Goal: Information Seeking & Learning: Find specific fact

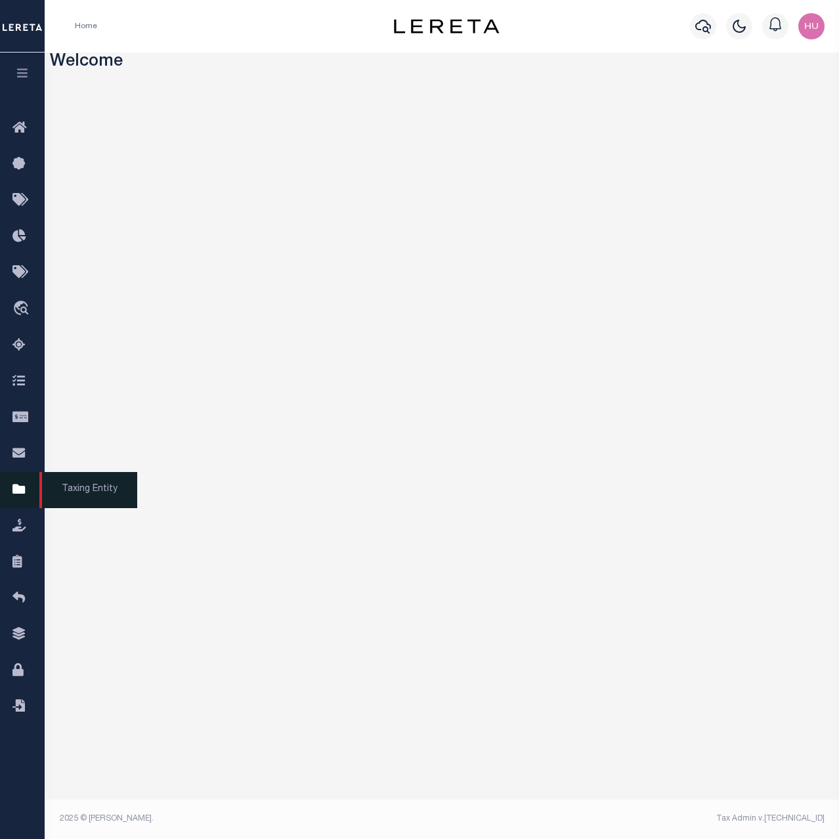
click at [18, 497] on icon at bounding box center [22, 490] width 21 height 16
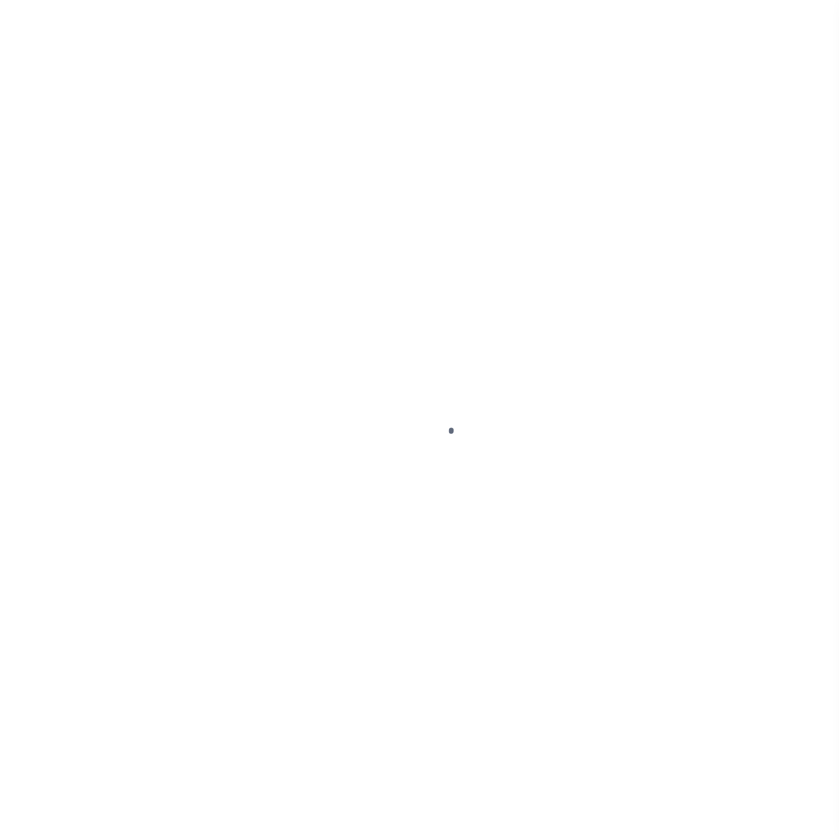
select select
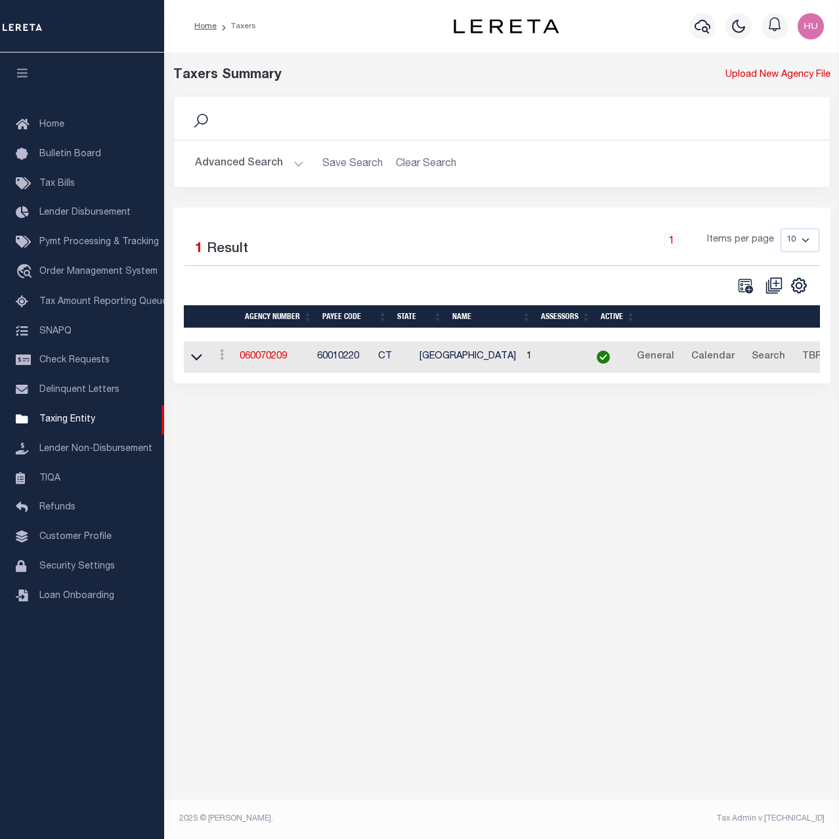
click at [238, 167] on button "Advanced Search" at bounding box center [249, 164] width 109 height 26
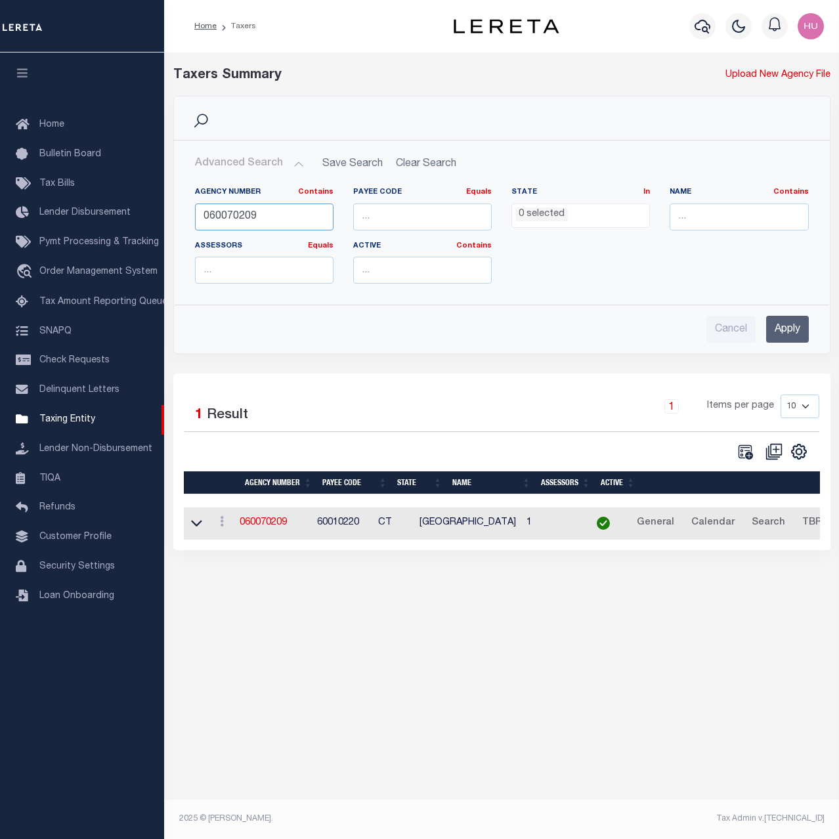
drag, startPoint x: 261, startPoint y: 213, endPoint x: 181, endPoint y: 214, distance: 80.8
click at [195, 214] on input "060070209" at bounding box center [264, 216] width 139 height 27
click at [389, 209] on input "number" at bounding box center [422, 216] width 139 height 27
paste input "101700000"
type input "101700000"
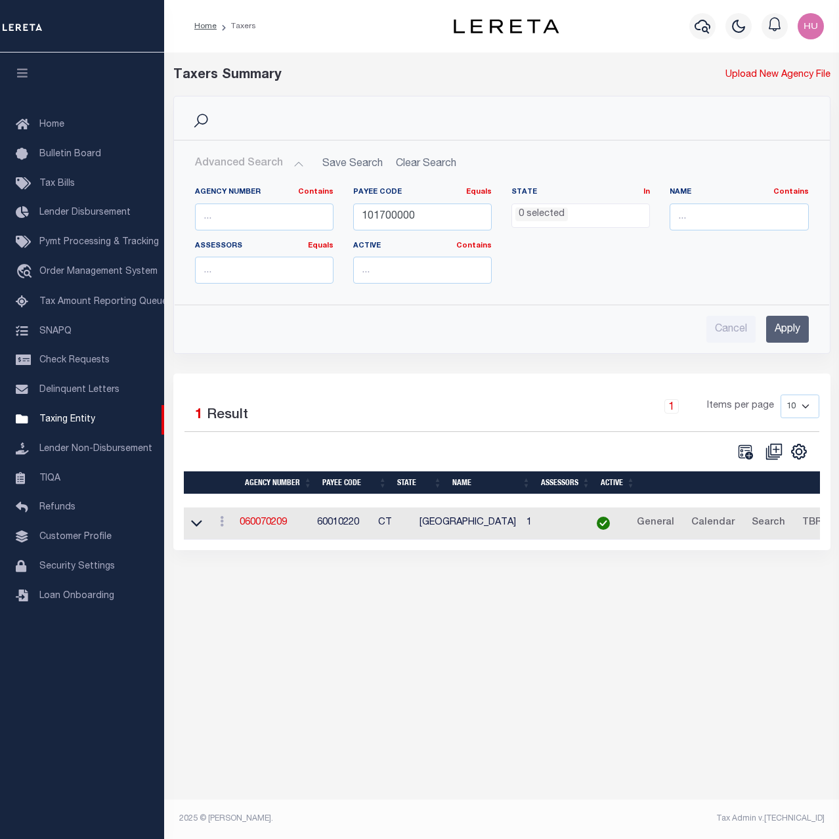
click at [772, 330] on input "Apply" at bounding box center [787, 329] width 43 height 27
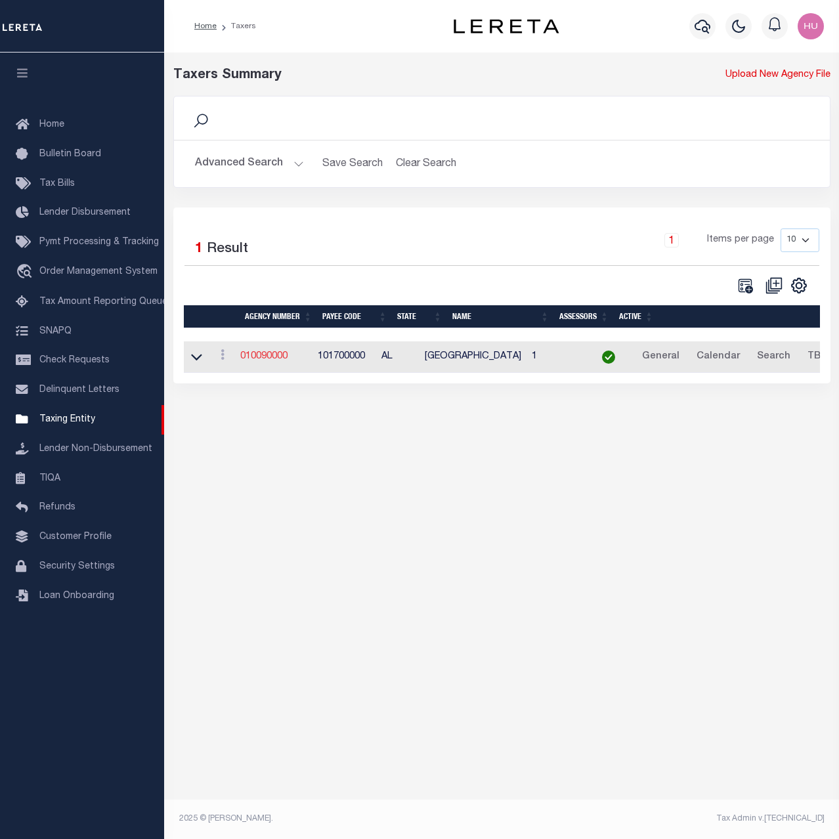
click at [267, 360] on link "010090000" at bounding box center [263, 356] width 47 height 9
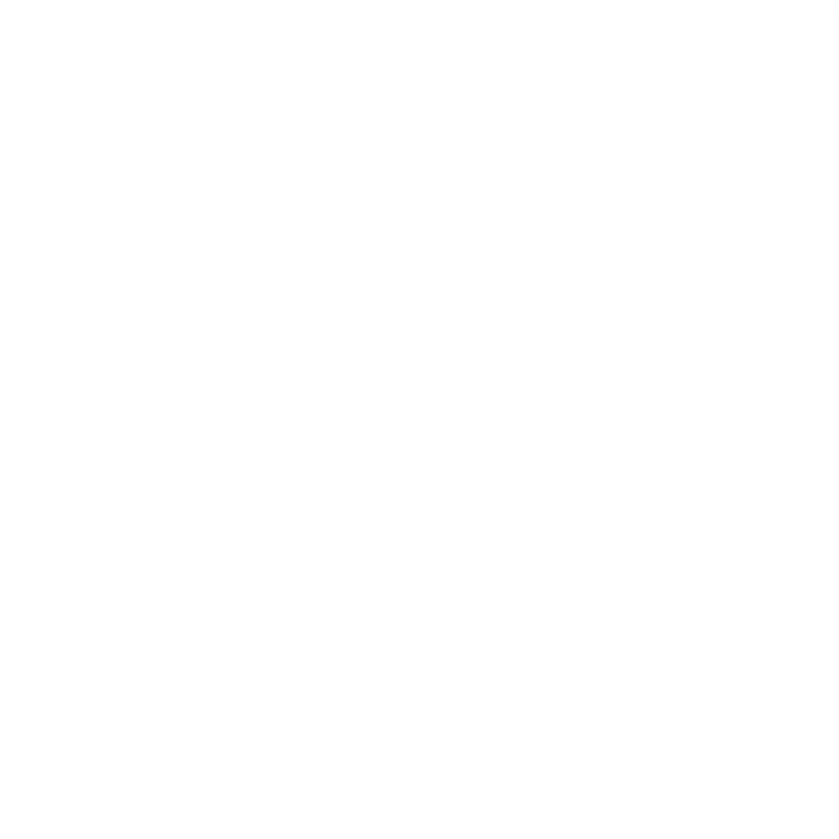
select select
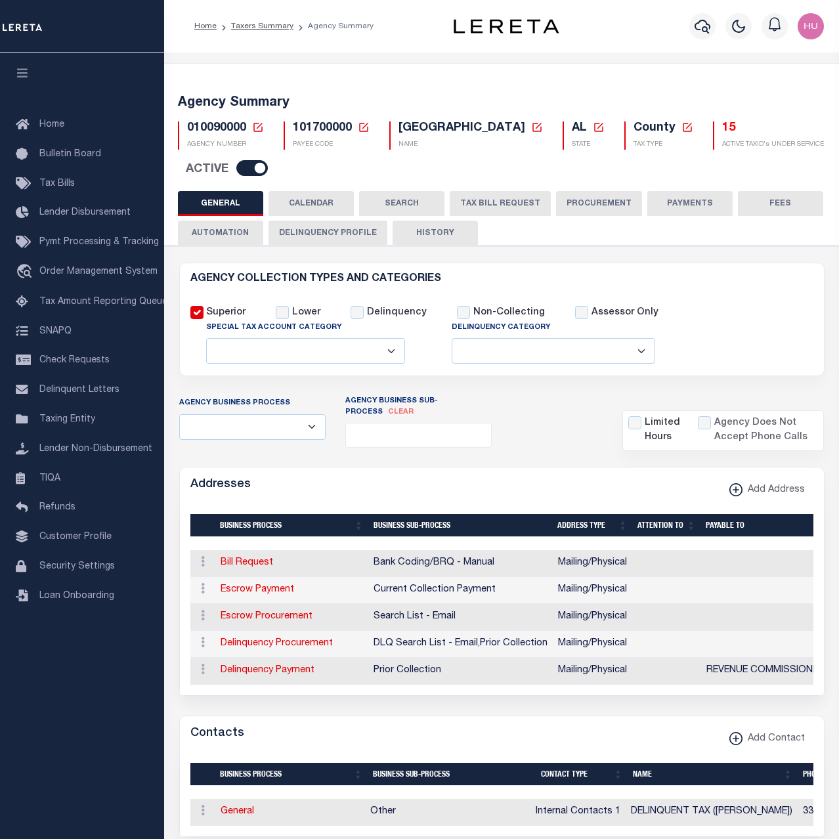
click at [657, 205] on button "PAYMENTS" at bounding box center [689, 203] width 85 height 25
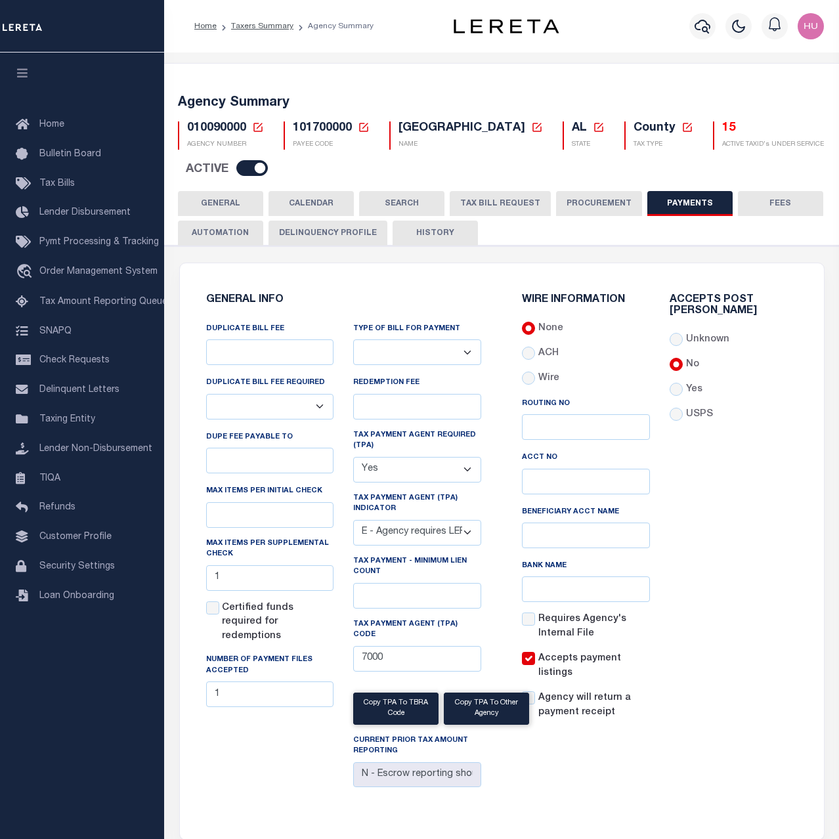
scroll to position [134, 0]
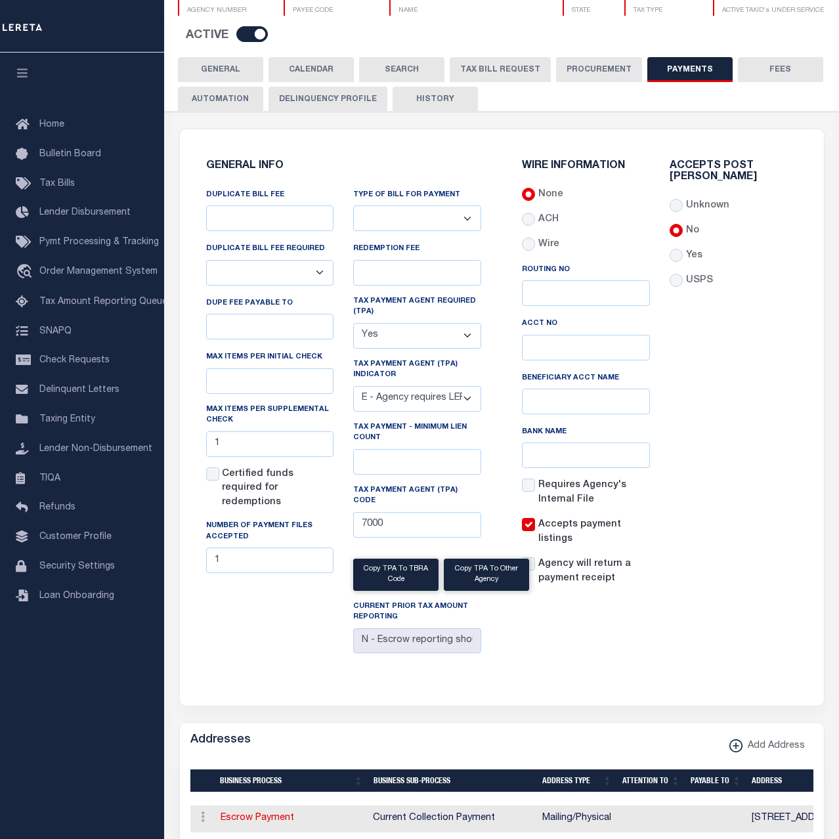
click at [283, 658] on div "GENERAL INFO DUPLICATE BILL FEE DUPLICATE BILL FEE REQUIRED Yes No DUPE FEE PAY…" at bounding box center [344, 409] width 297 height 529
click at [772, 484] on div "Accepts Post [PERSON_NAME] Unknown No Yes" at bounding box center [734, 379] width 148 height 436
click at [234, 677] on div "GENERAL INFO DUPLICATE BILL FEE DUPLICATE BILL FEE REQUIRED Yes No DUPE FEE PAY…" at bounding box center [502, 417] width 632 height 545
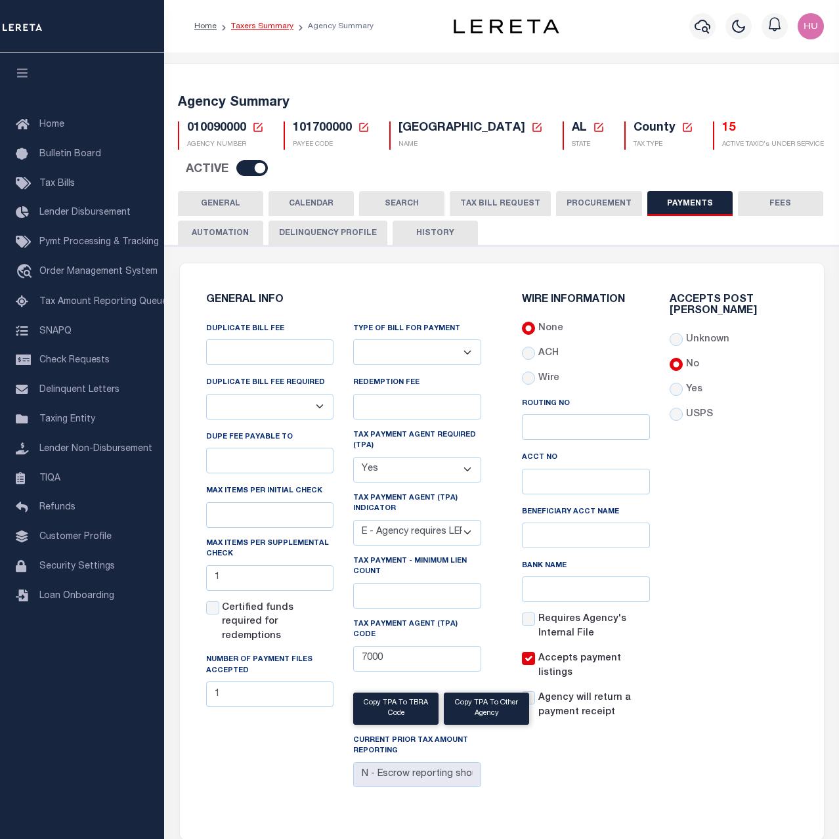
click at [239, 24] on link "Taxers Summary" at bounding box center [262, 26] width 62 height 8
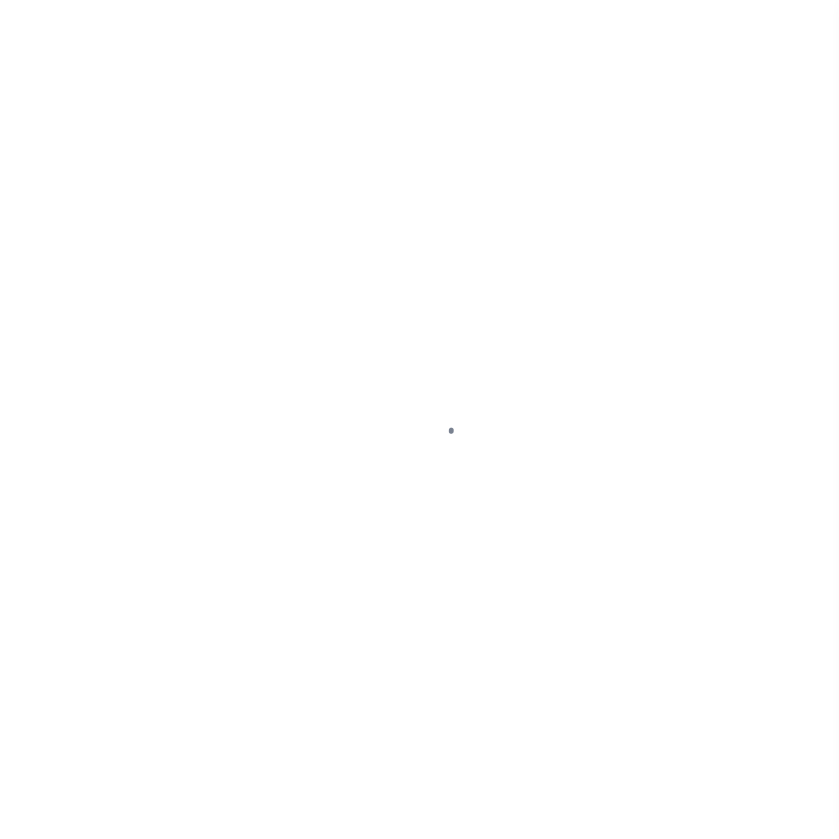
select select
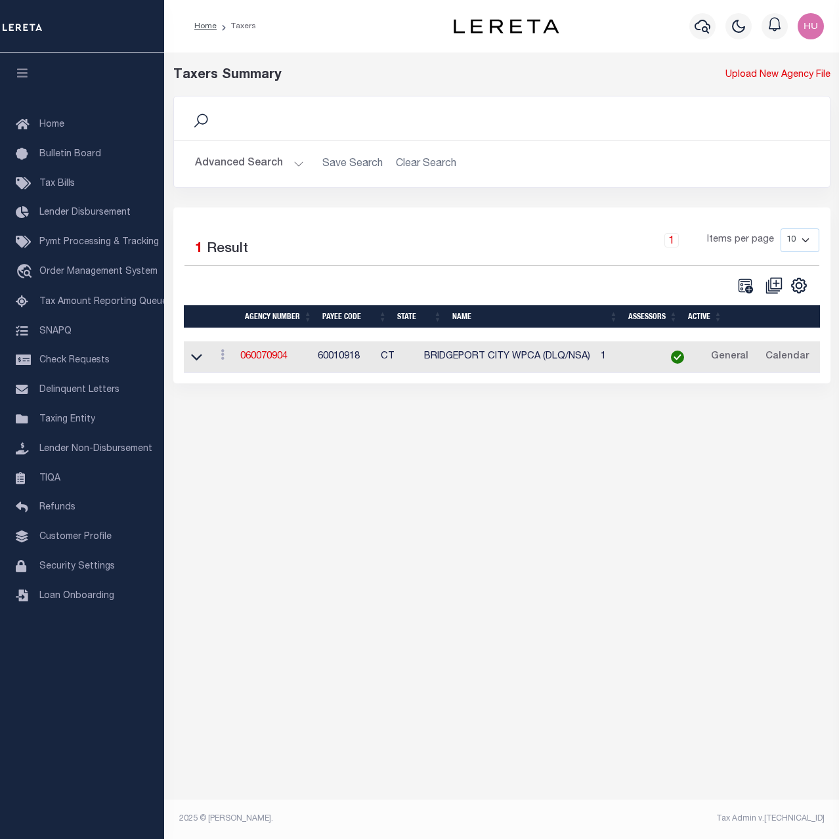
click at [249, 168] on button "Advanced Search" at bounding box center [249, 164] width 109 height 26
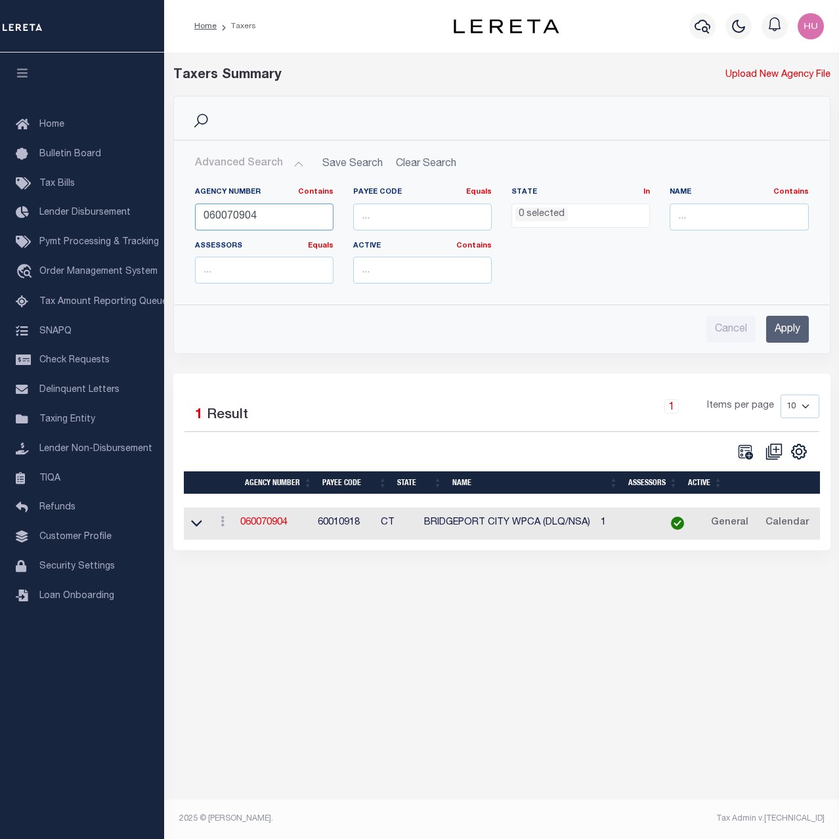
drag, startPoint x: 253, startPoint y: 210, endPoint x: 176, endPoint y: 216, distance: 77.7
click at [195, 216] on input "060070904" at bounding box center [264, 216] width 139 height 27
click at [370, 216] on input "number" at bounding box center [422, 216] width 139 height 27
paste input "401300000"
type input "401300000"
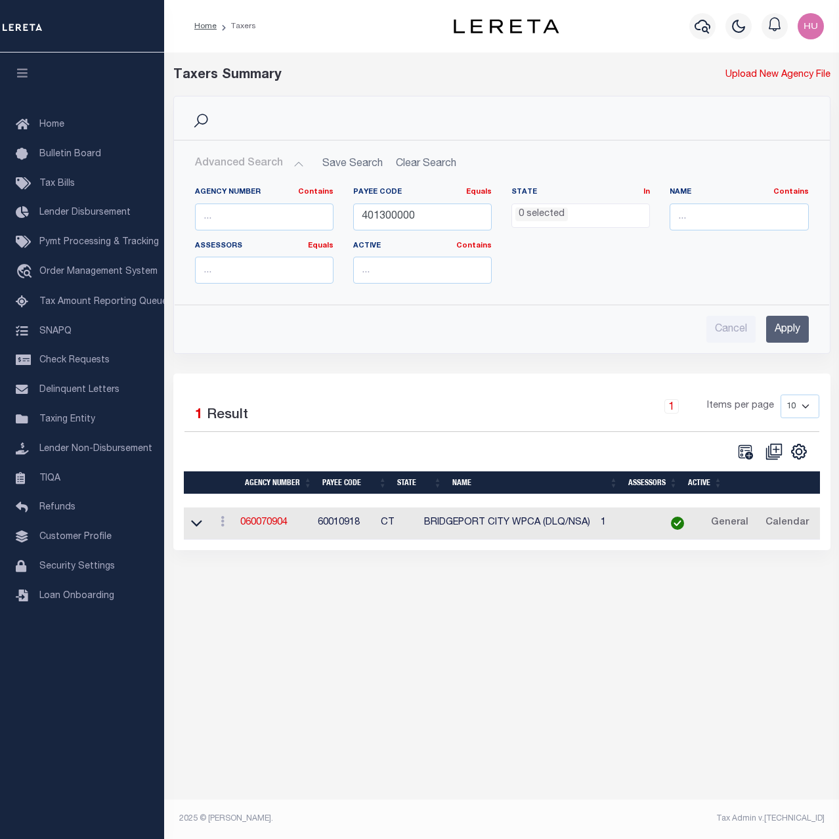
click at [780, 324] on input "Apply" at bounding box center [787, 329] width 43 height 27
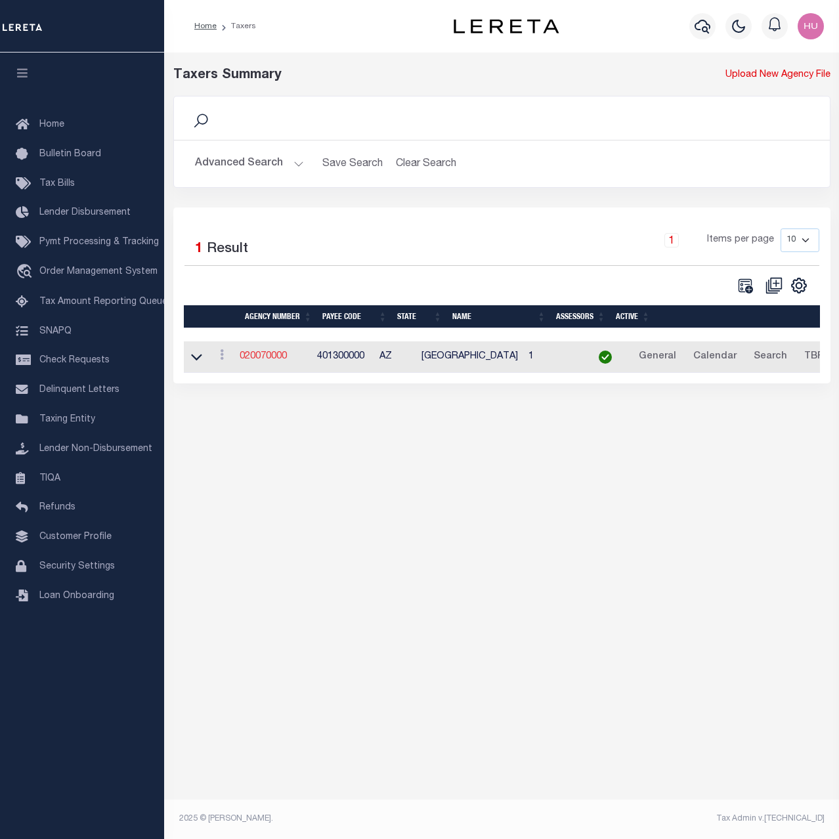
click at [273, 356] on link "020070000" at bounding box center [263, 356] width 47 height 9
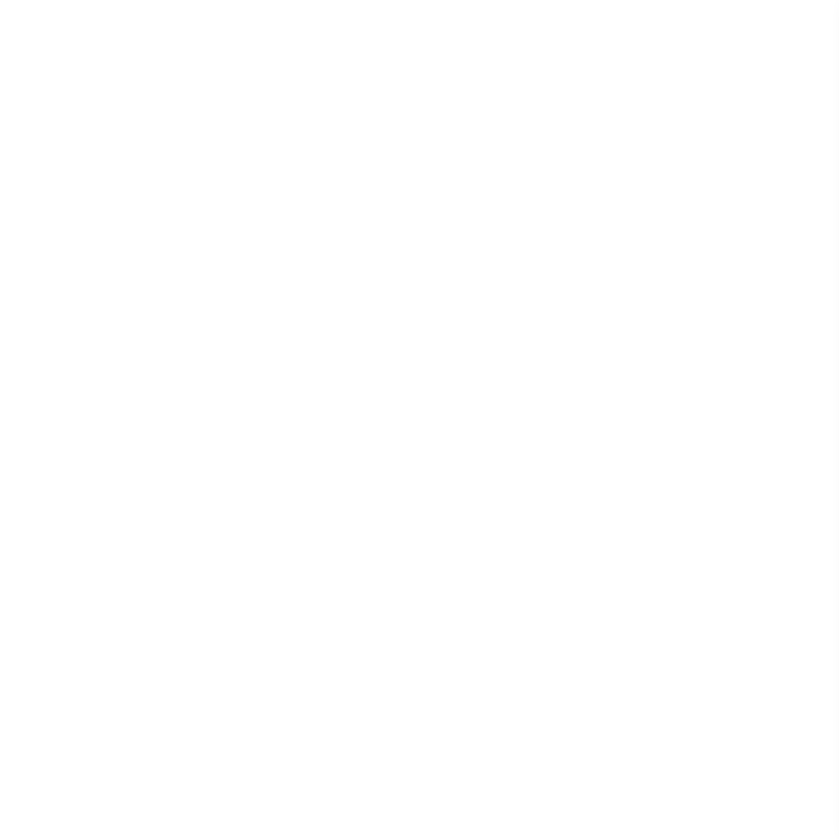
select select
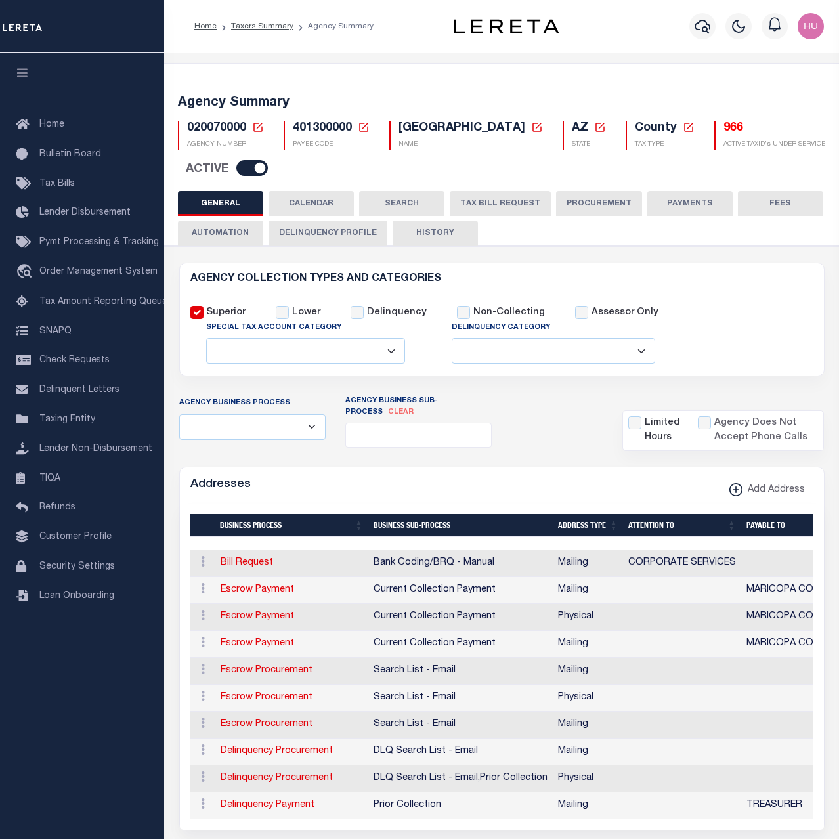
click at [674, 203] on button "PAYMENTS" at bounding box center [689, 203] width 85 height 25
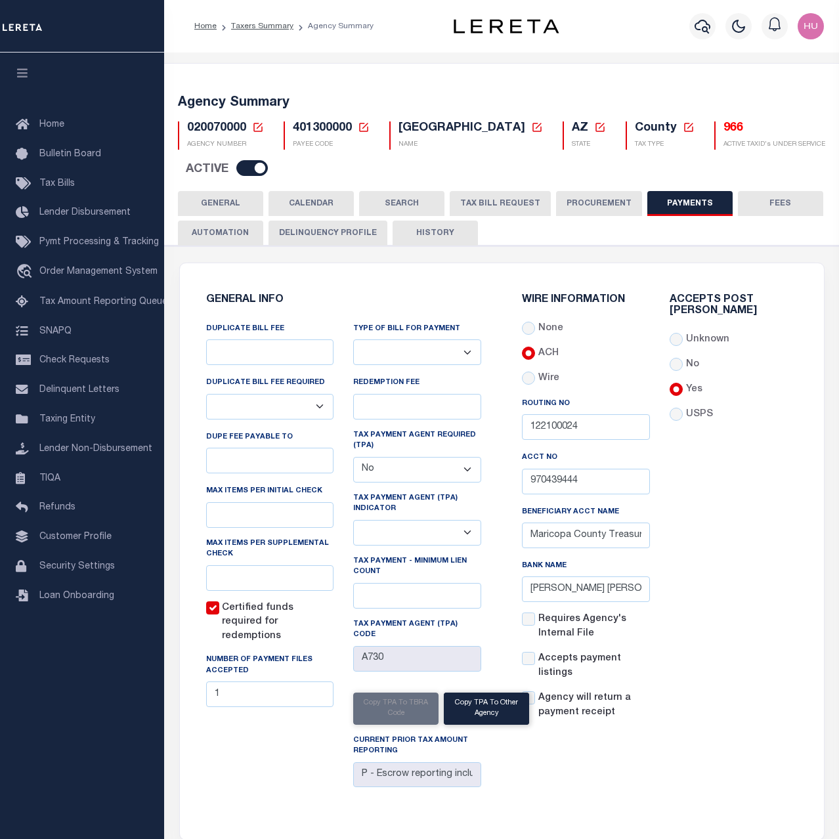
click at [701, 662] on div "Accepts Post [PERSON_NAME] Unknown No Yes" at bounding box center [734, 513] width 148 height 436
click at [758, 537] on div "Accepts Post [PERSON_NAME] Unknown No Yes" at bounding box center [734, 513] width 148 height 436
click at [722, 704] on div "Accepts Post [PERSON_NAME] Unknown No Yes" at bounding box center [734, 513] width 148 height 436
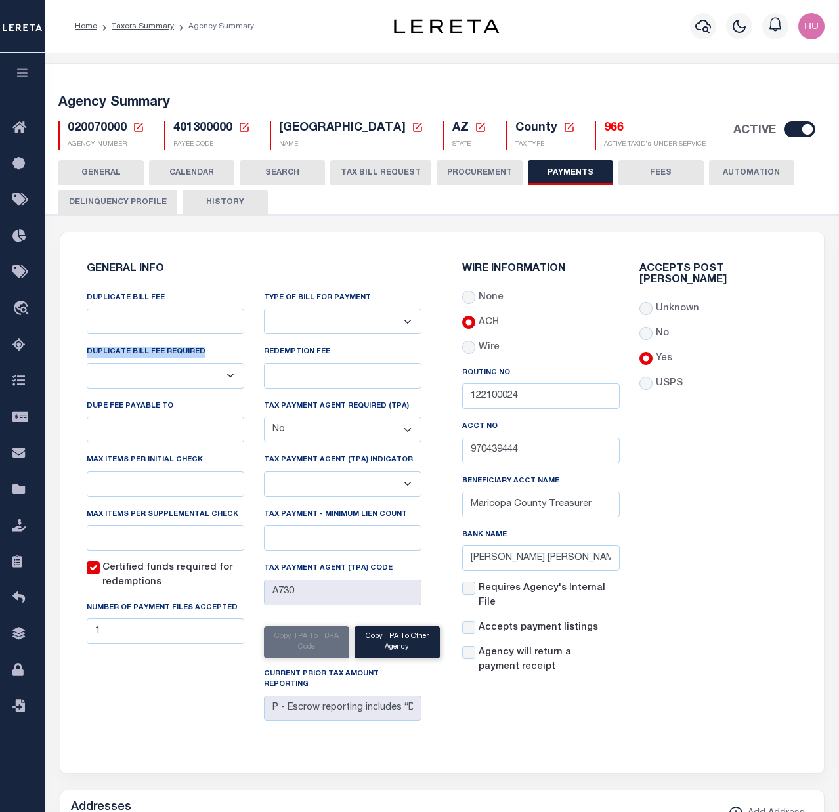
click at [722, 704] on div "WIRE INFORMATION None ACH Routing No 122100024 Acct No" at bounding box center [630, 495] width 376 height 494
click at [236, 241] on div "GENERAL INFO DUPLICATE BILL FEE DUPLICATE BILL FEE REQUIRED Yes No DUPE FEE PAY…" at bounding box center [441, 502] width 763 height 541
click at [148, 28] on link "Taxers Summary" at bounding box center [143, 26] width 62 height 8
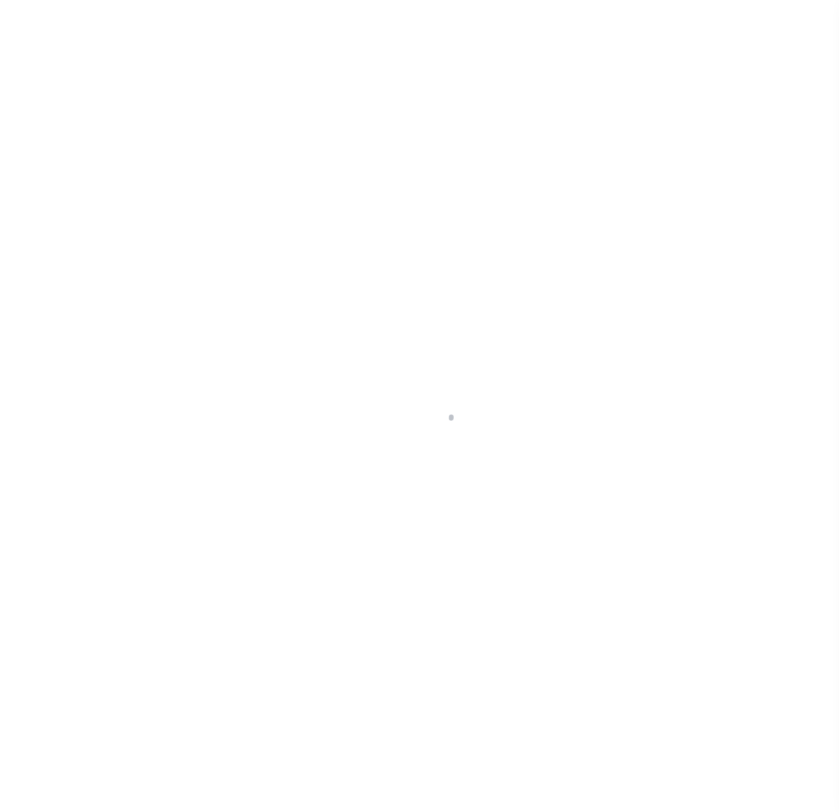
select select
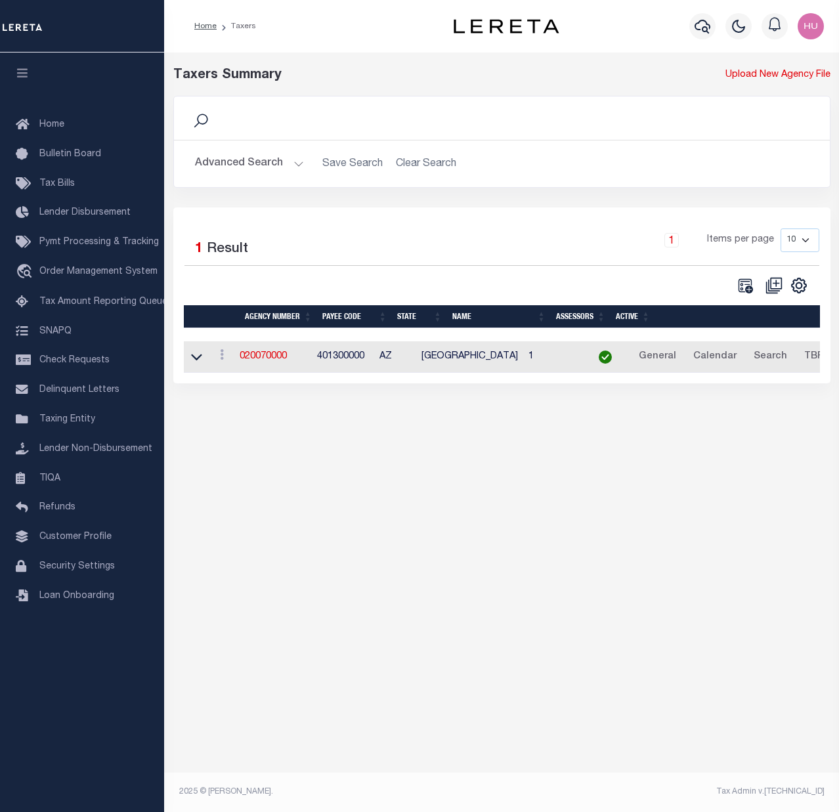
click at [270, 161] on button "Advanced Search" at bounding box center [249, 164] width 109 height 26
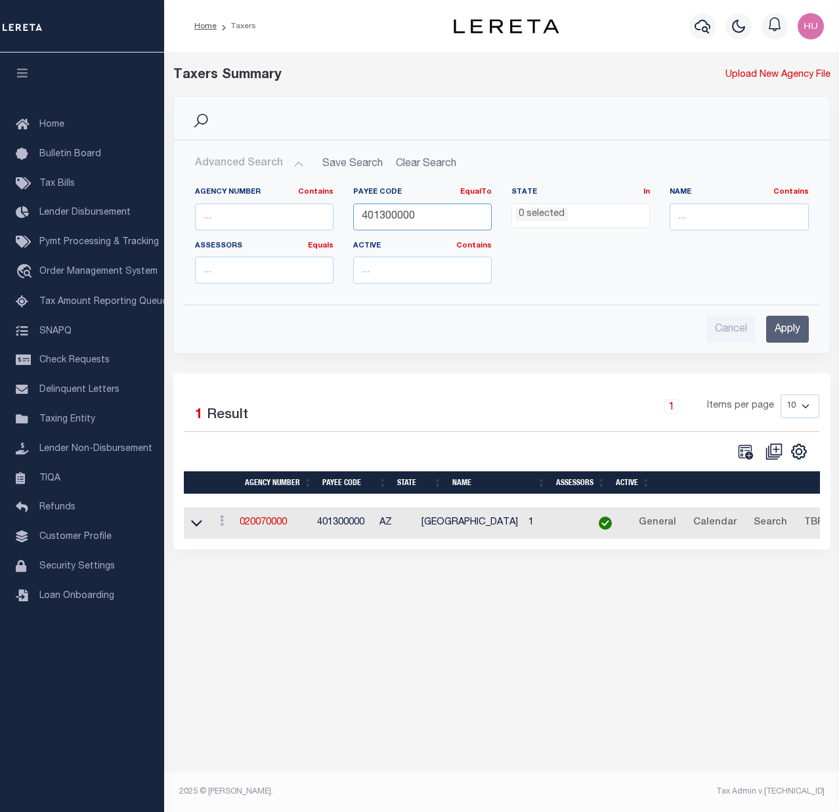
click at [375, 217] on input "401300000" at bounding box center [422, 216] width 139 height 27
paste input "5001"
type input "500100000"
click at [777, 322] on input "Apply" at bounding box center [787, 329] width 43 height 27
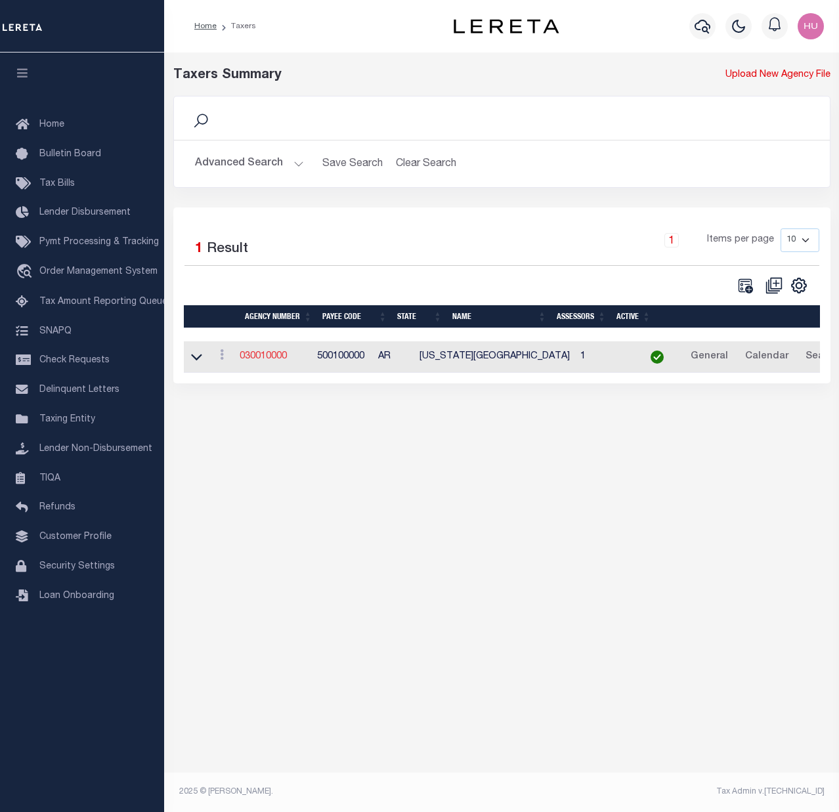
click at [259, 356] on link "030010000" at bounding box center [263, 356] width 47 height 9
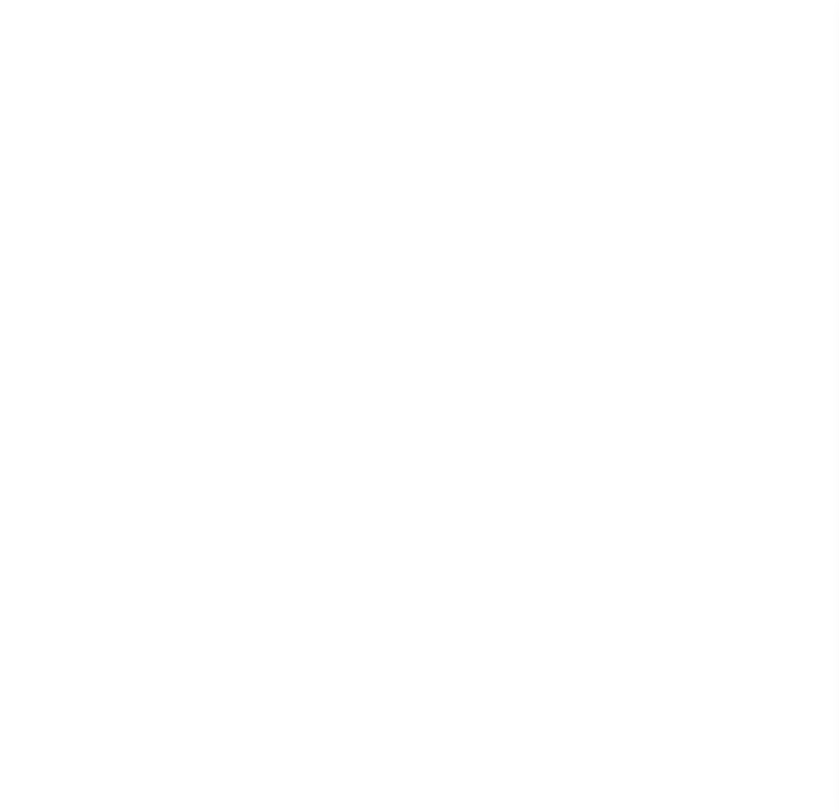
select select
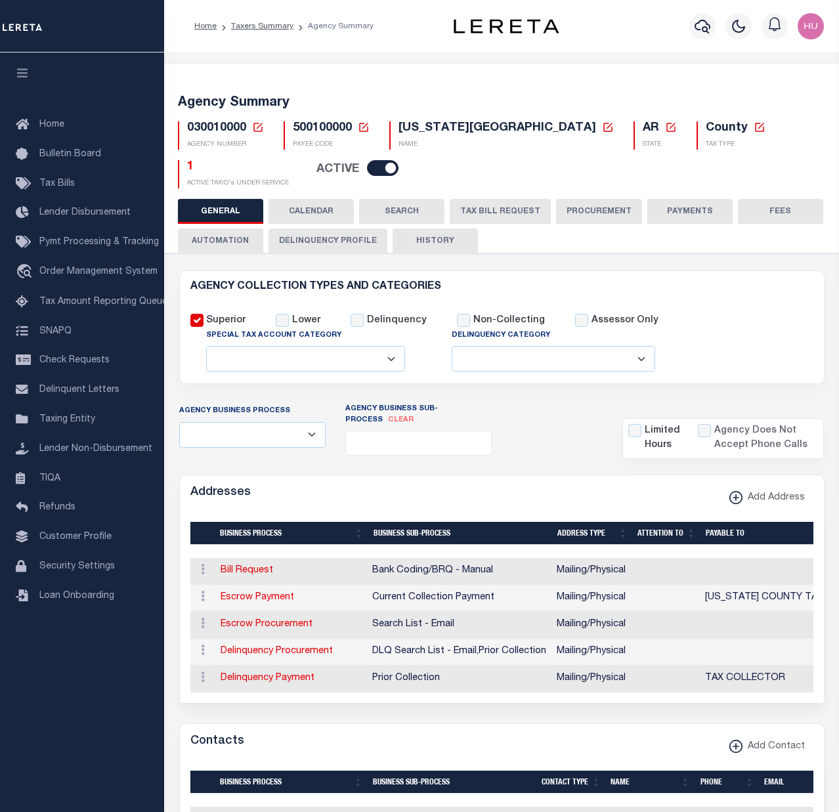
click at [663, 206] on button "PAYMENTS" at bounding box center [689, 211] width 85 height 25
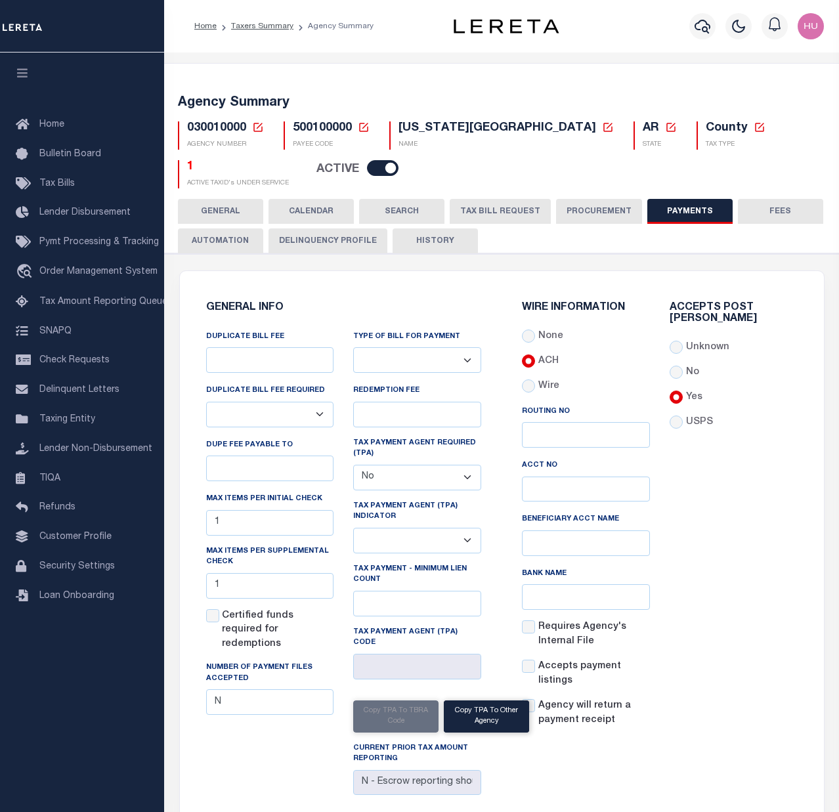
click at [749, 521] on div "Accepts Post [PERSON_NAME] Unknown No Yes" at bounding box center [734, 521] width 148 height 436
click at [734, 523] on div "Accepts Post [PERSON_NAME] Unknown No Yes" at bounding box center [734, 521] width 148 height 436
